Goal: Task Accomplishment & Management: Use online tool/utility

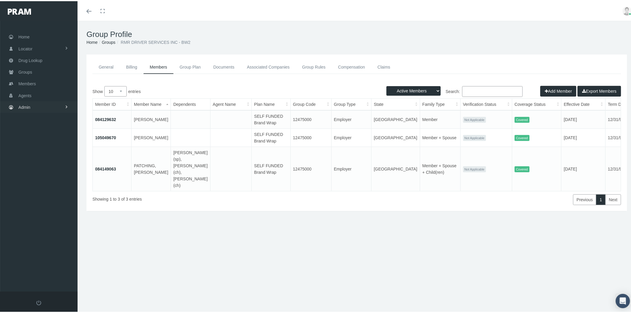
click at [50, 103] on link "Admin" at bounding box center [39, 106] width 78 height 12
click at [61, 238] on link "Reports" at bounding box center [39, 239] width 78 height 10
click at [53, 246] on link "Reports" at bounding box center [39, 251] width 78 height 10
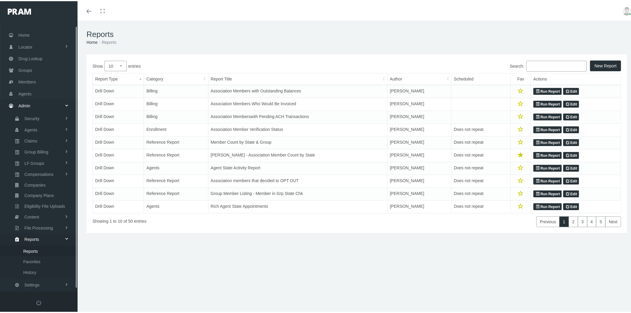
scroll to position [7, 0]
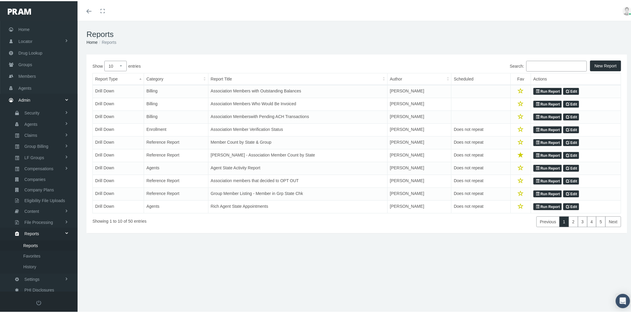
click at [535, 66] on input "Search:" at bounding box center [557, 65] width 61 height 11
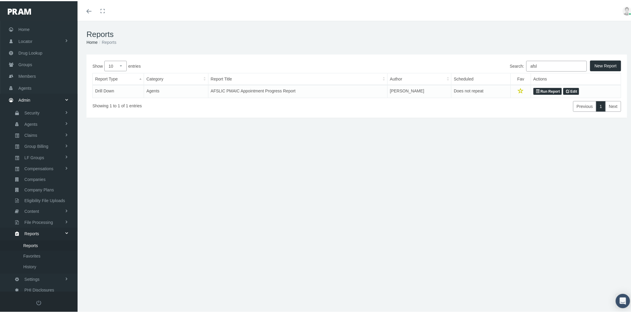
type input "afsl"
click at [545, 89] on link "Run Report" at bounding box center [548, 90] width 28 height 7
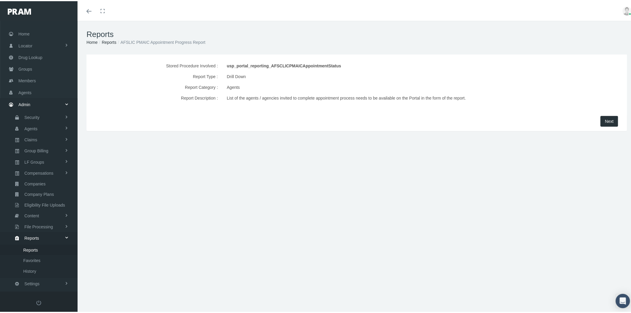
scroll to position [7, 0]
click at [605, 121] on span "Next" at bounding box center [609, 120] width 9 height 5
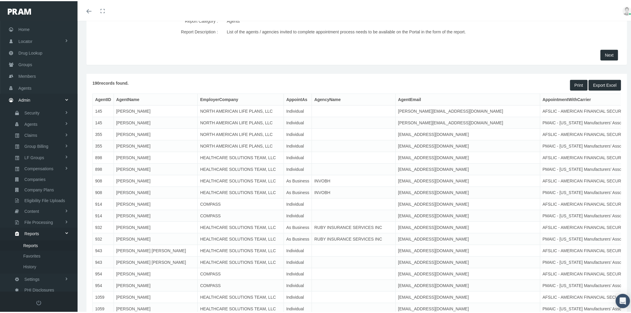
scroll to position [99, 0]
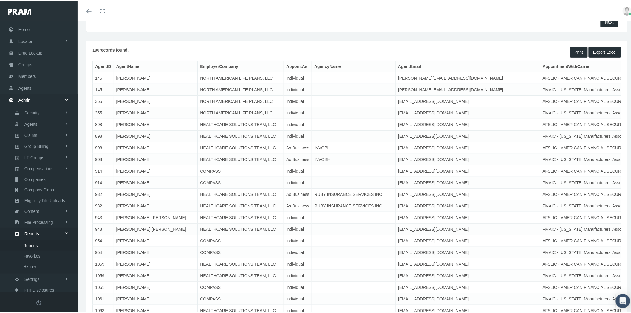
click at [599, 51] on button "Export Excel" at bounding box center [605, 51] width 33 height 11
click at [33, 84] on link "Agents" at bounding box center [39, 87] width 78 height 12
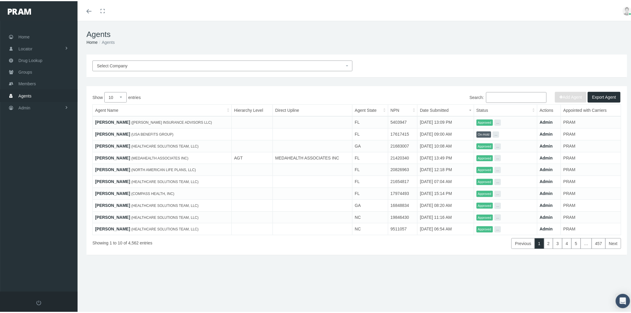
click at [504, 93] on input "Search:" at bounding box center [516, 96] width 61 height 11
paste input "BRUCE LANZEROTTI"
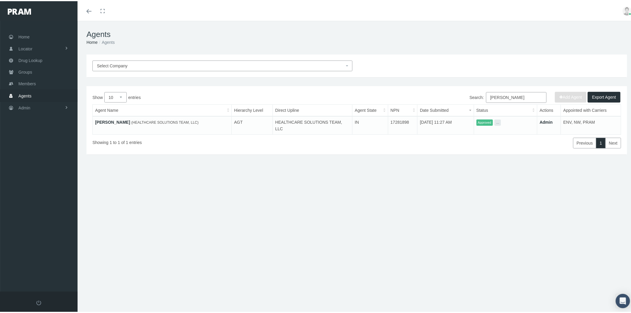
type input "[PERSON_NAME]"
click at [110, 121] on link "[PERSON_NAME]" at bounding box center [112, 121] width 35 height 5
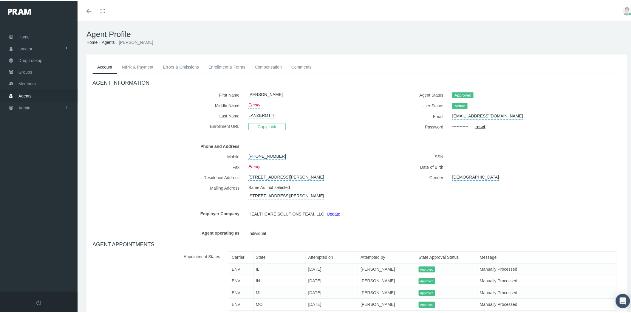
click at [235, 64] on link "Enrollment & Forms" at bounding box center [227, 65] width 47 height 13
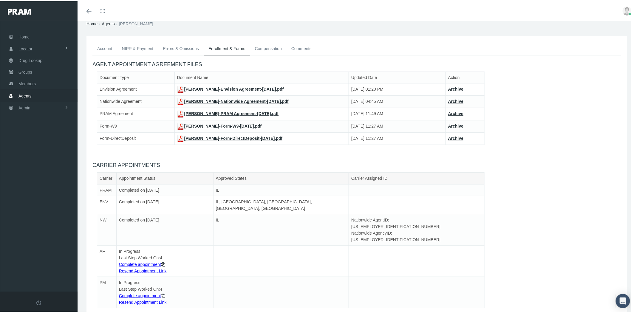
scroll to position [33, 0]
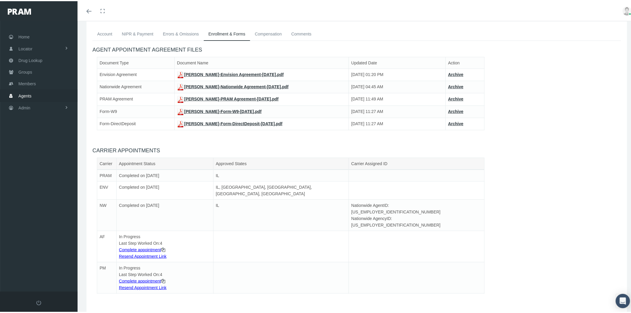
click at [164, 246] on icon at bounding box center [163, 249] width 4 height 7
click at [295, 33] on link "Comments" at bounding box center [302, 32] width 30 height 13
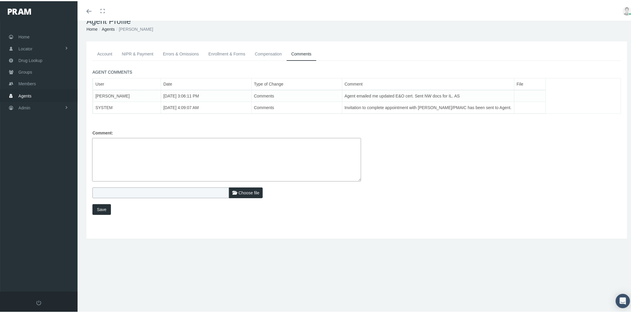
scroll to position [13, 0]
drag, startPoint x: 316, startPoint y: 105, endPoint x: 464, endPoint y: 108, distance: 147.7
click at [464, 108] on td "Invitation to complete appointment with AFSLIC/PMAIC has been sent to Agent." at bounding box center [428, 107] width 172 height 12
click at [235, 50] on link "Enrollment & Forms" at bounding box center [227, 52] width 47 height 13
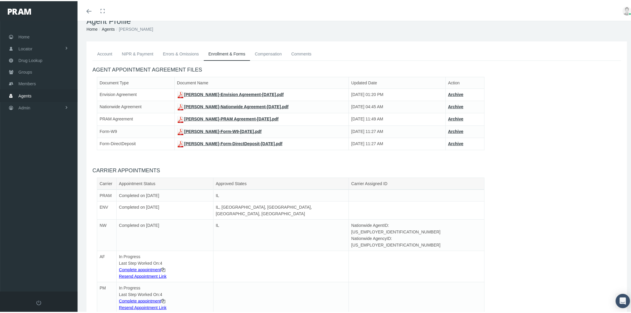
click at [94, 158] on div "Document Type Document Name Updated Date Action Envision Agreement BRUCE LANZER…" at bounding box center [357, 118] width 538 height 85
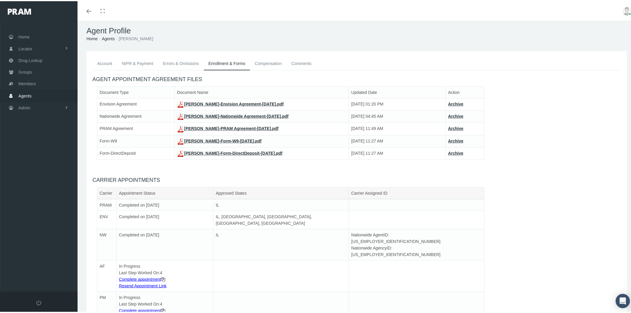
scroll to position [0, 0]
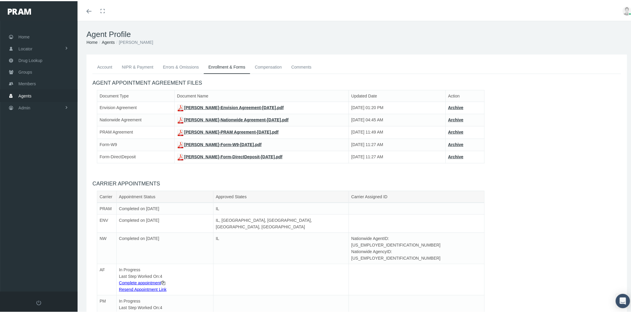
click at [114, 42] on link "Agents" at bounding box center [108, 41] width 13 height 5
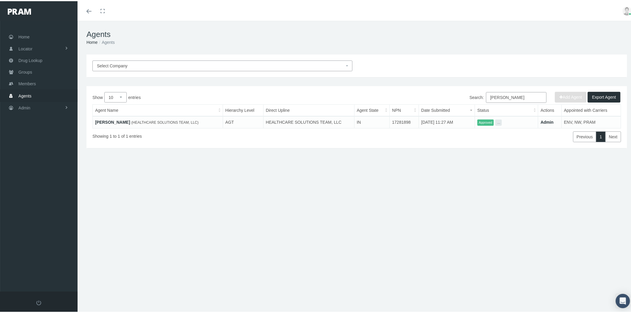
click at [541, 121] on link "Admin" at bounding box center [547, 121] width 13 height 5
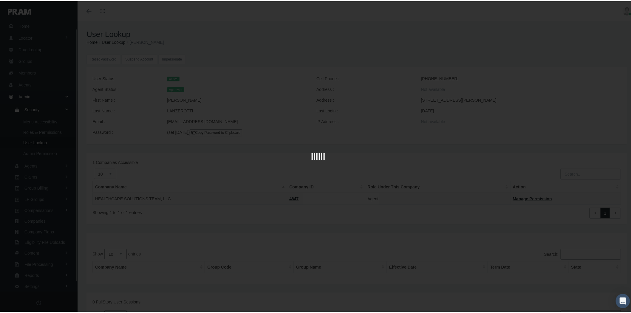
scroll to position [18, 0]
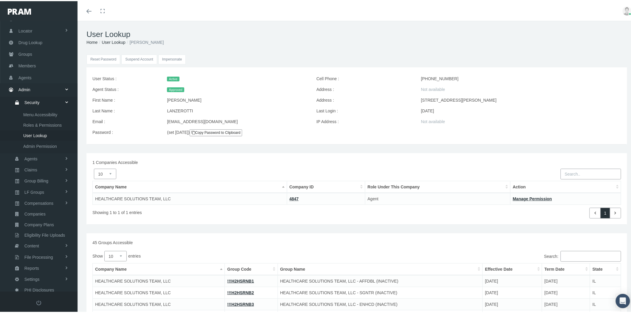
click at [174, 58] on input "Impersonate" at bounding box center [172, 58] width 28 height 10
